Goal: Find specific page/section: Find specific page/section

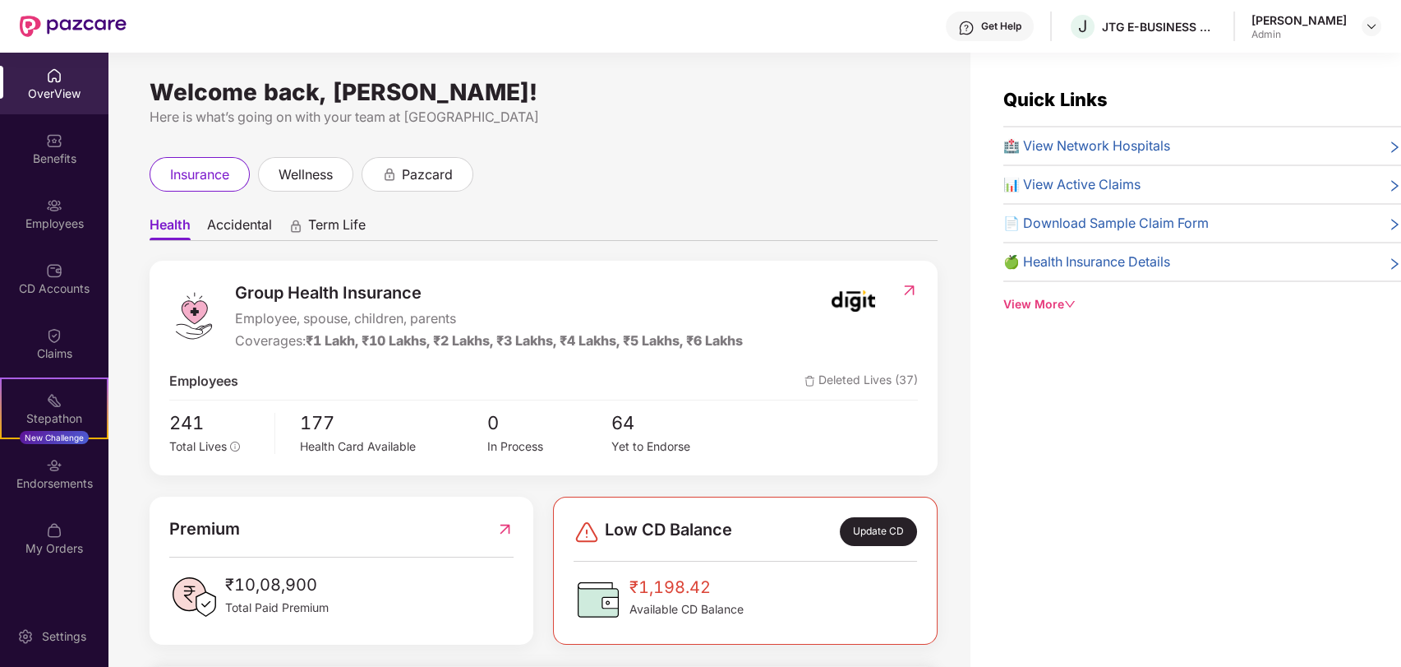
click at [1046, 302] on div "View More" at bounding box center [1203, 304] width 398 height 18
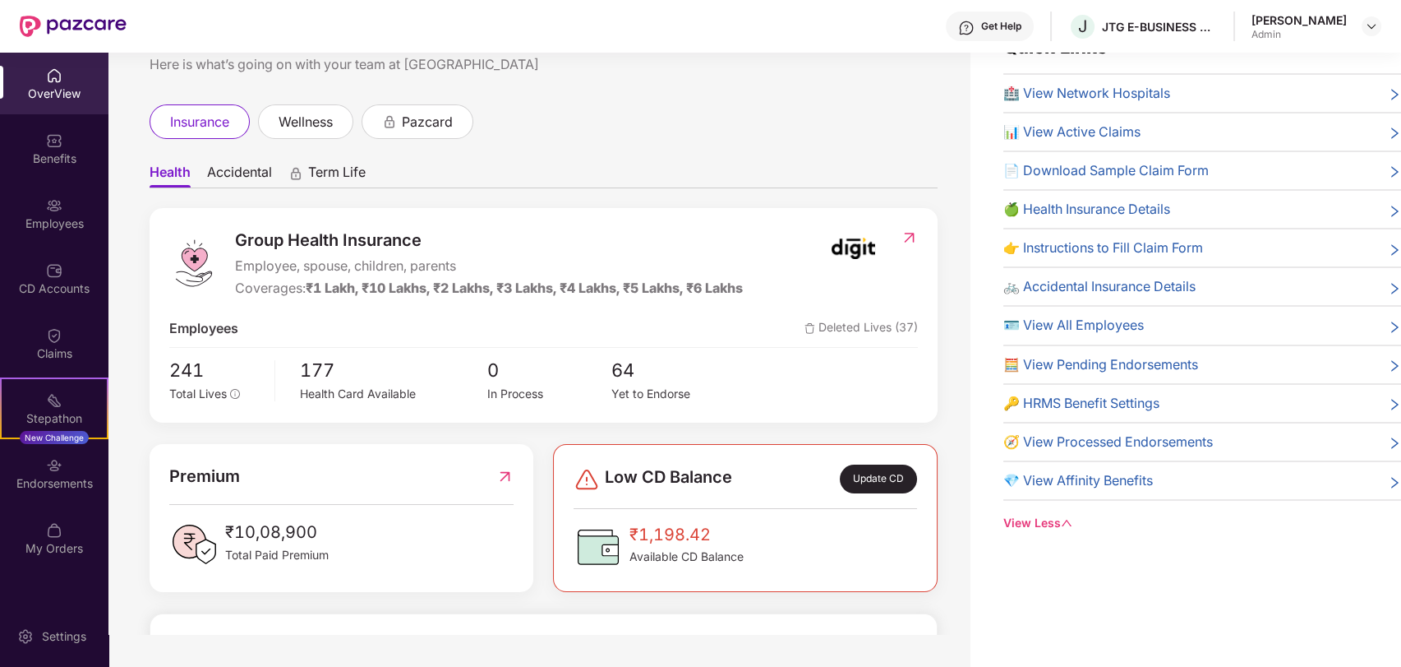
click at [905, 236] on img at bounding box center [909, 237] width 17 height 16
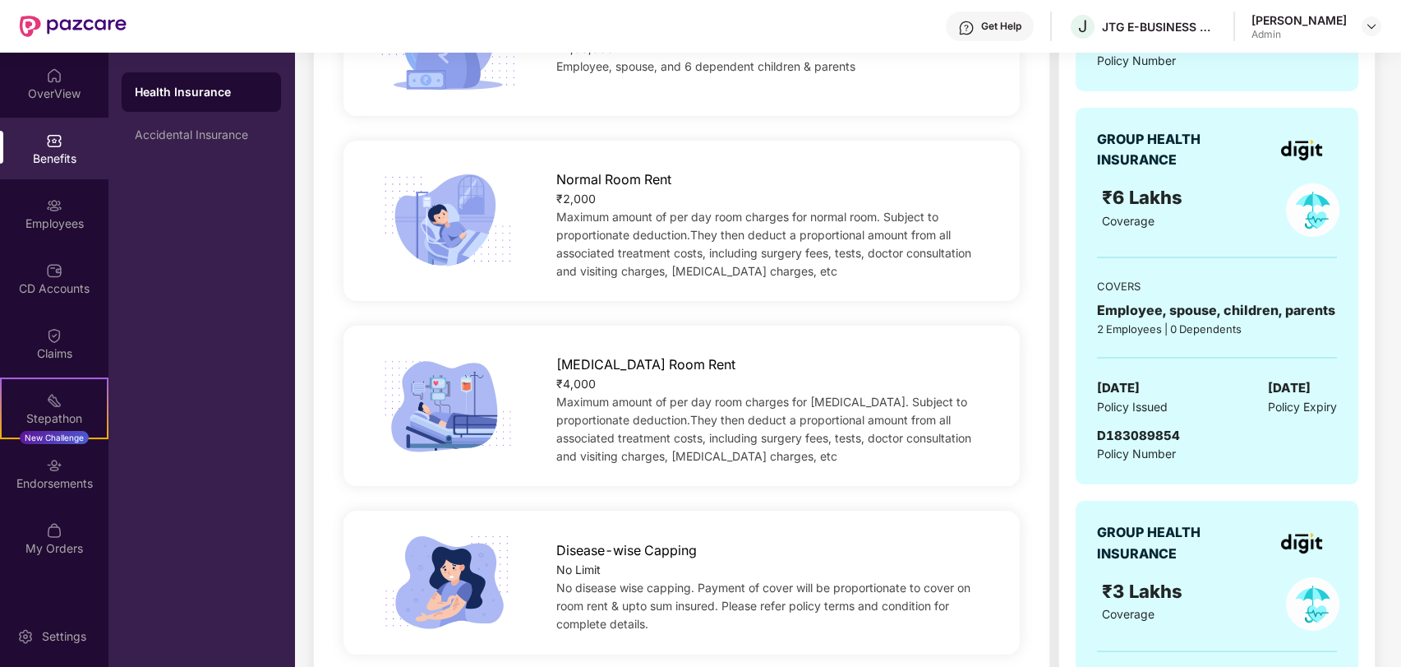
scroll to position [8, 0]
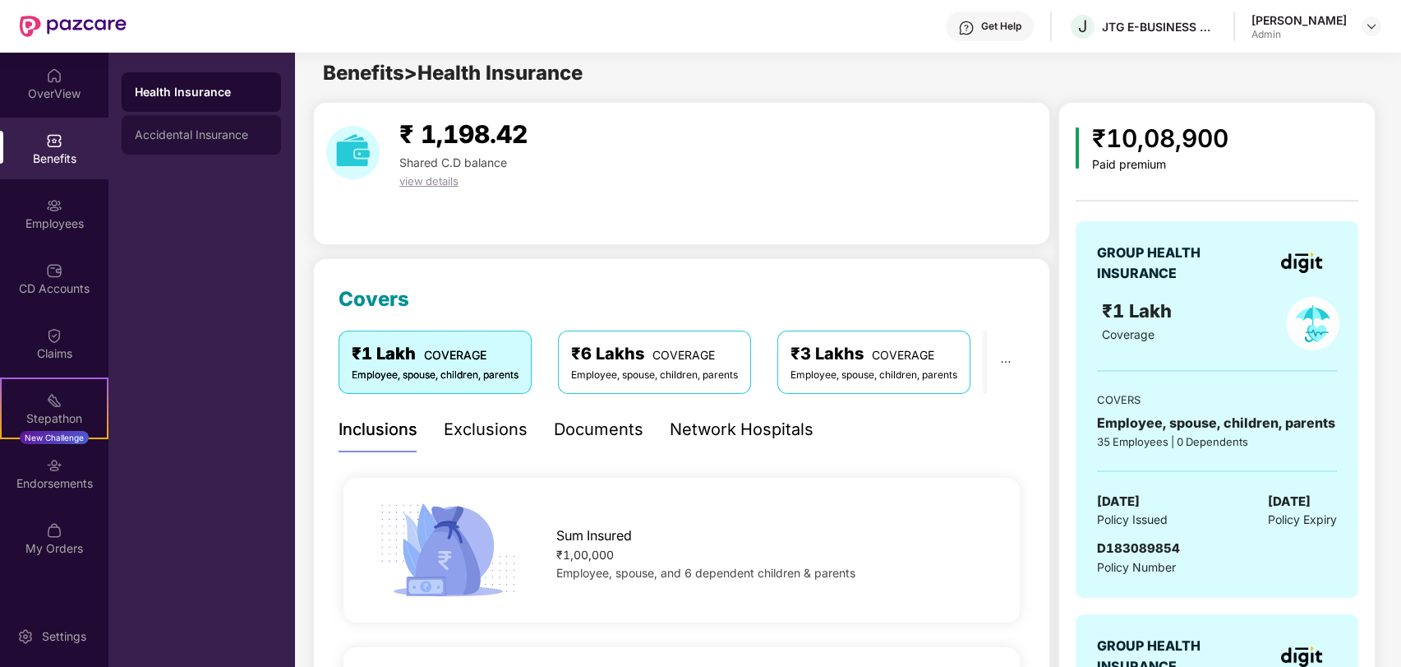
click at [177, 128] on div "Accidental Insurance" at bounding box center [201, 134] width 133 height 13
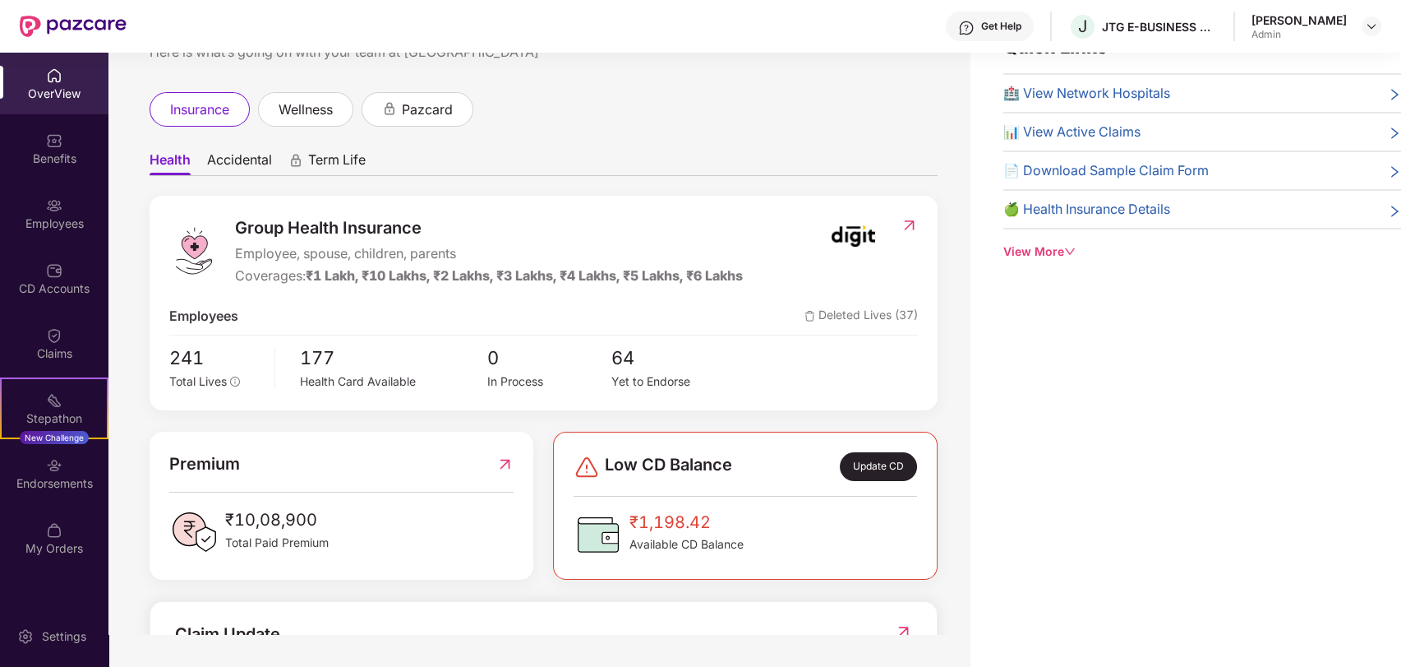
scroll to position [7, 0]
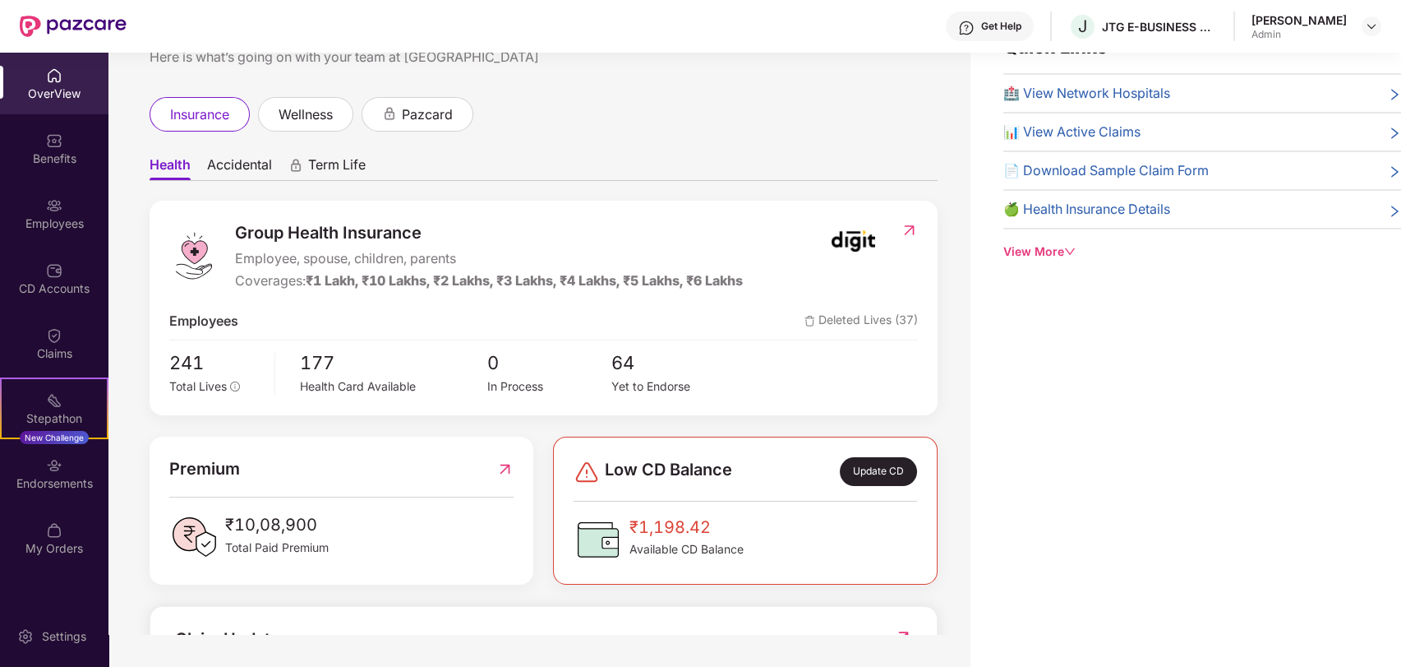
click at [1170, 205] on span "🍏 Health Insurance Details" at bounding box center [1087, 209] width 167 height 21
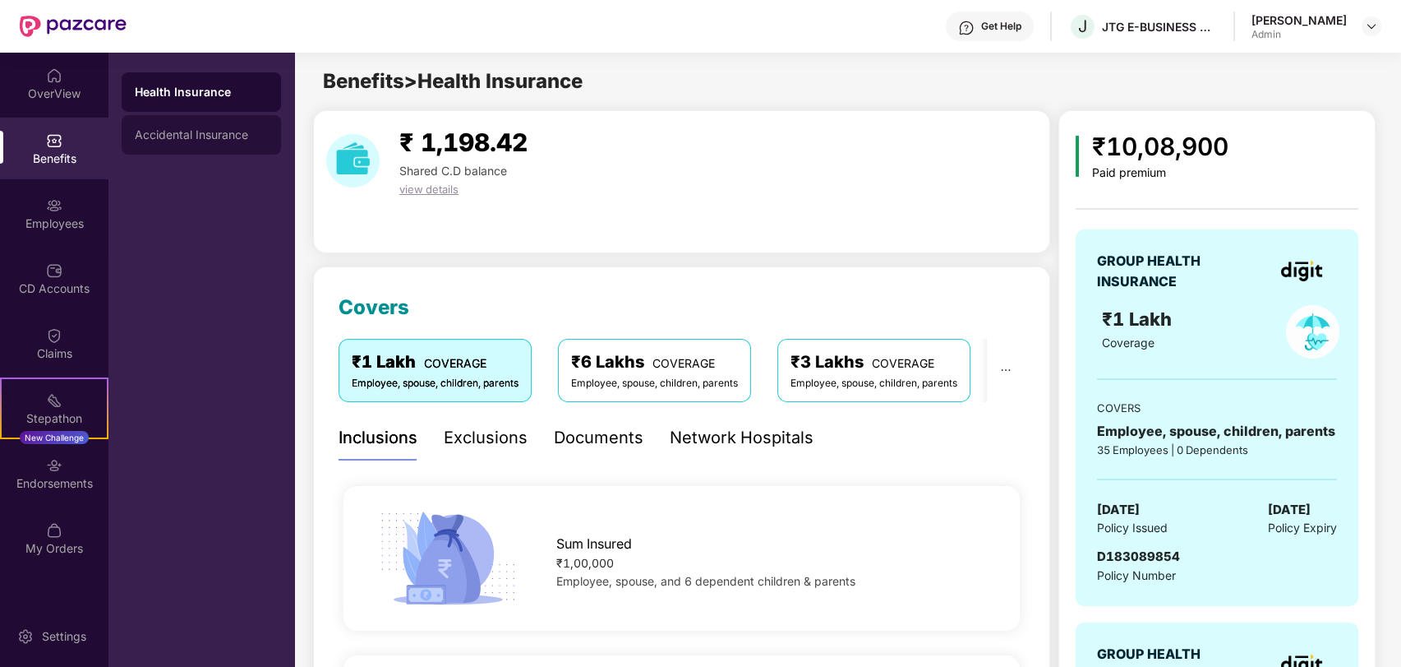
click at [252, 134] on div "Accidental Insurance" at bounding box center [201, 134] width 133 height 13
